Goal: Transaction & Acquisition: Purchase product/service

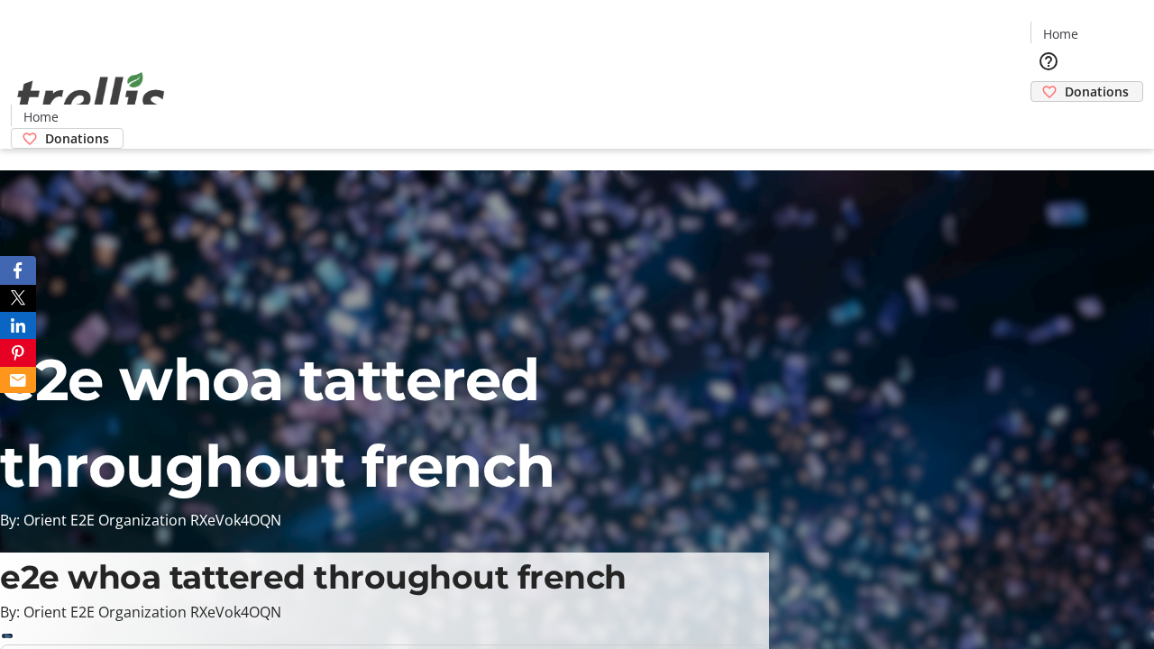
click at [1065, 82] on span "Donations" at bounding box center [1097, 91] width 64 height 19
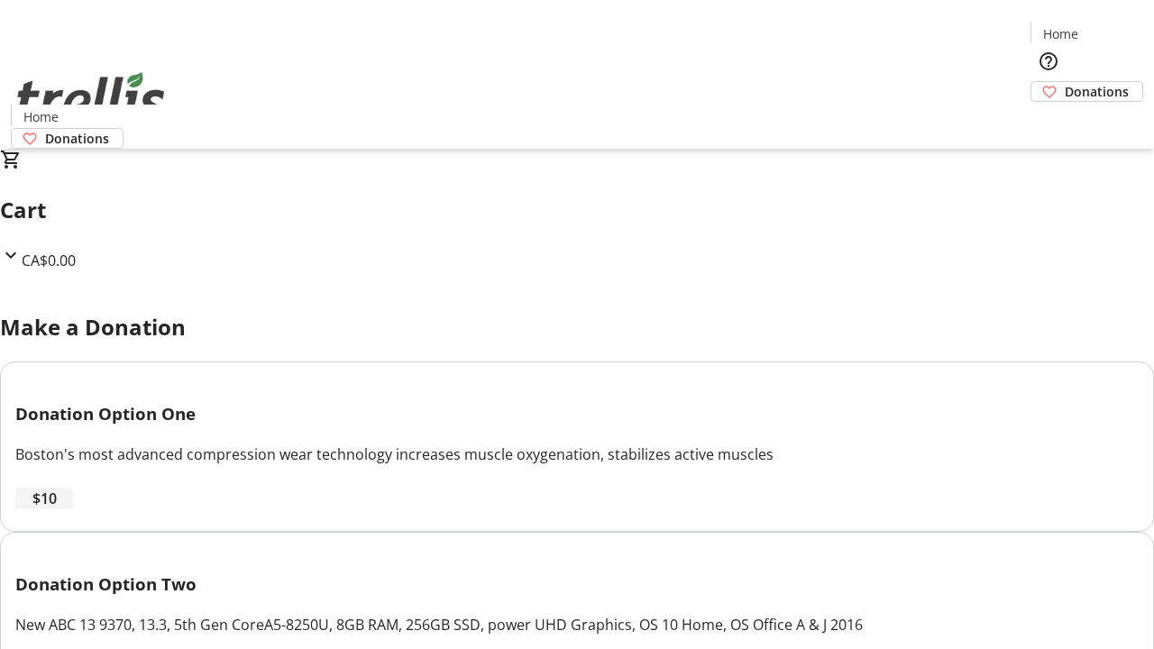
click at [57, 509] on span "$10" at bounding box center [44, 499] width 24 height 22
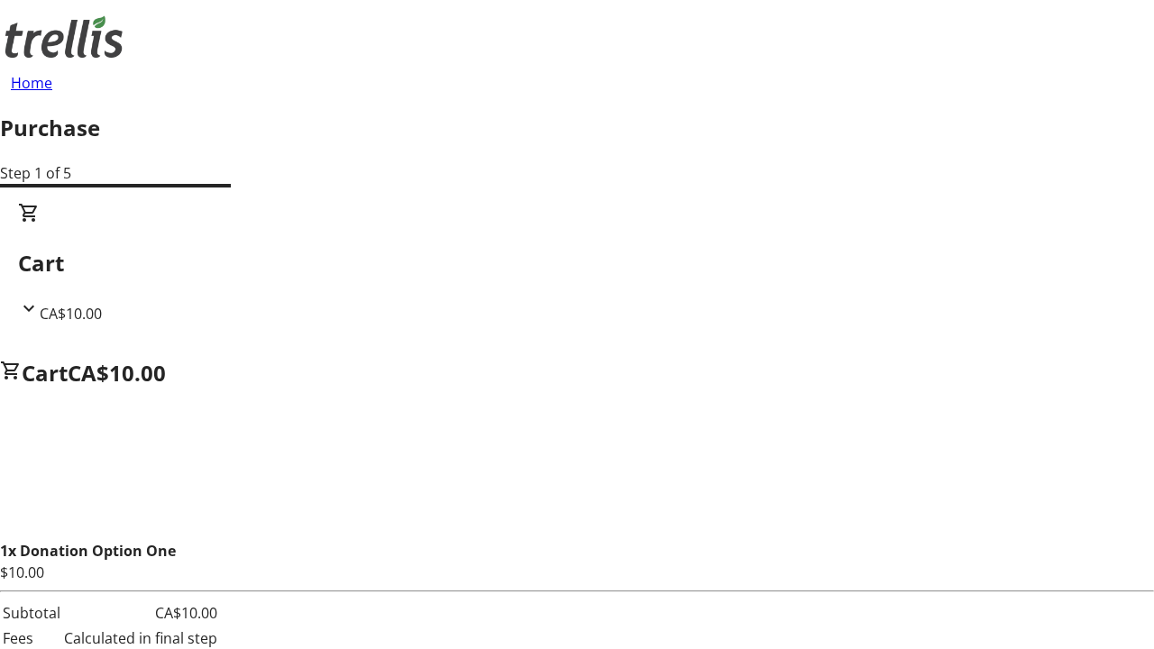
select select "CA"
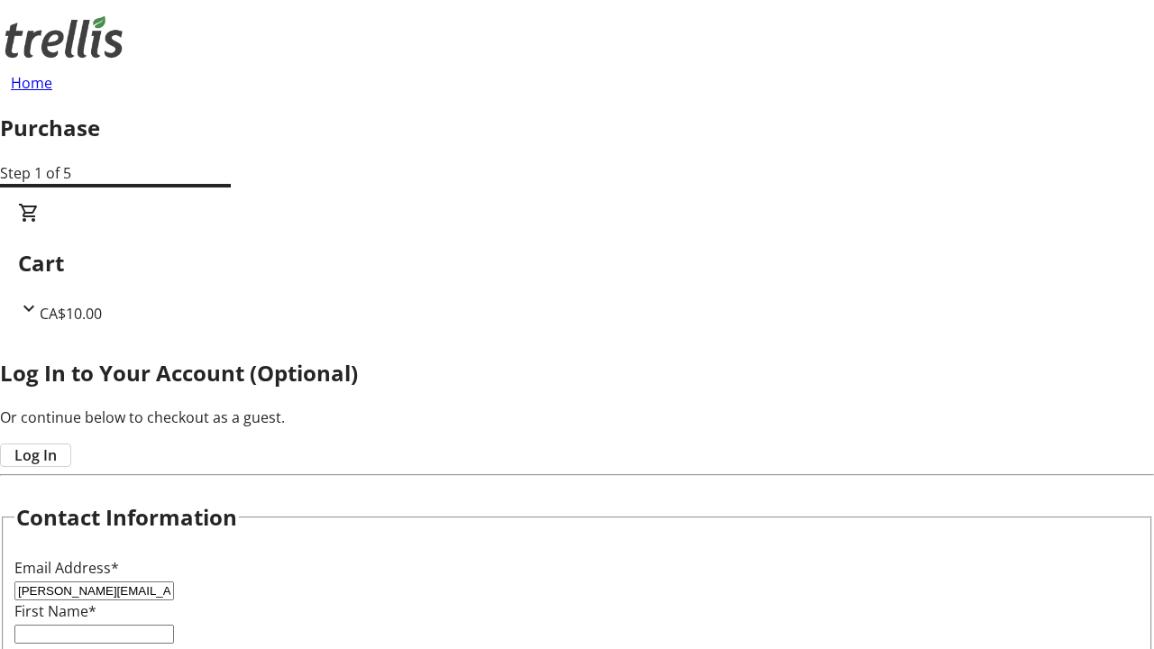
type input "[PERSON_NAME][EMAIL_ADDRESS][DOMAIN_NAME]"
type input "[PERSON_NAME]"
type input "[STREET_ADDRESS][PERSON_NAME]"
type input "Kelowna"
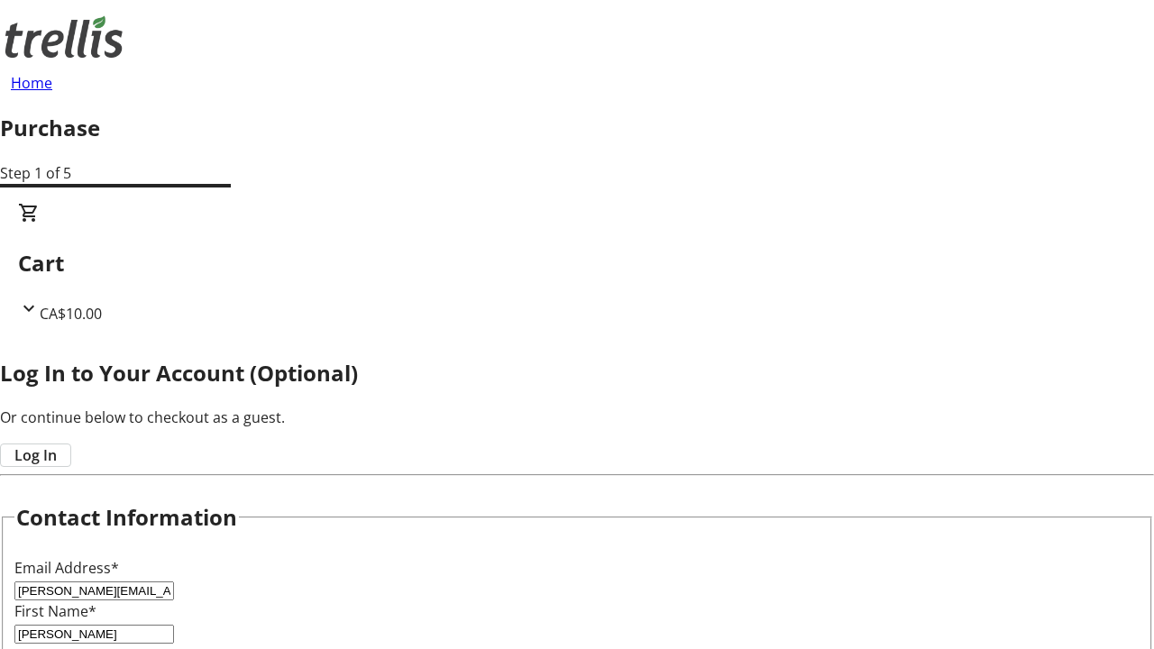
select select "BC"
type input "Kelowna"
type input "V1Y 0C2"
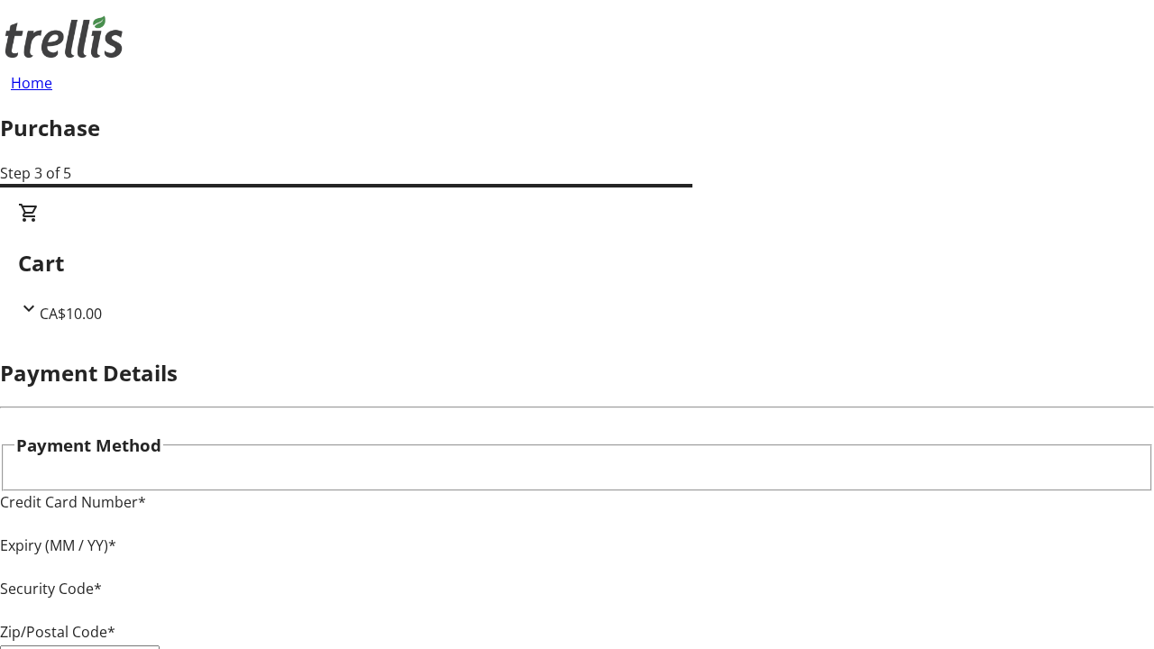
type input "V1Y 0C2"
